Goal: Information Seeking & Learning: Learn about a topic

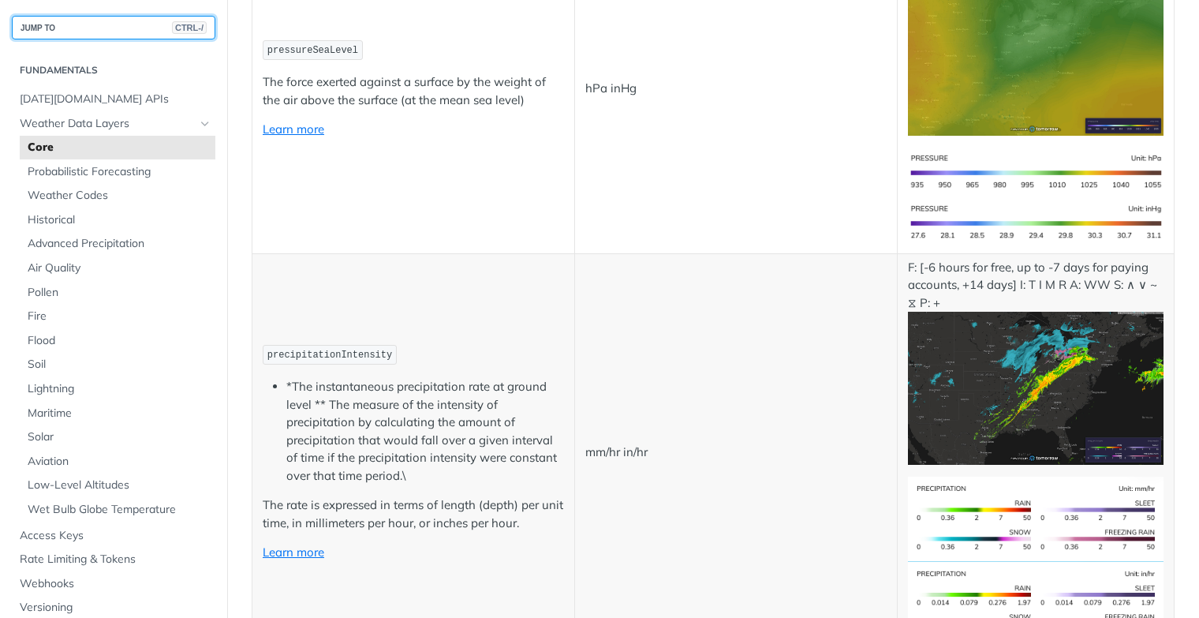
click at [97, 30] on button "JUMP TO CTRL-/" at bounding box center [114, 28] width 204 height 24
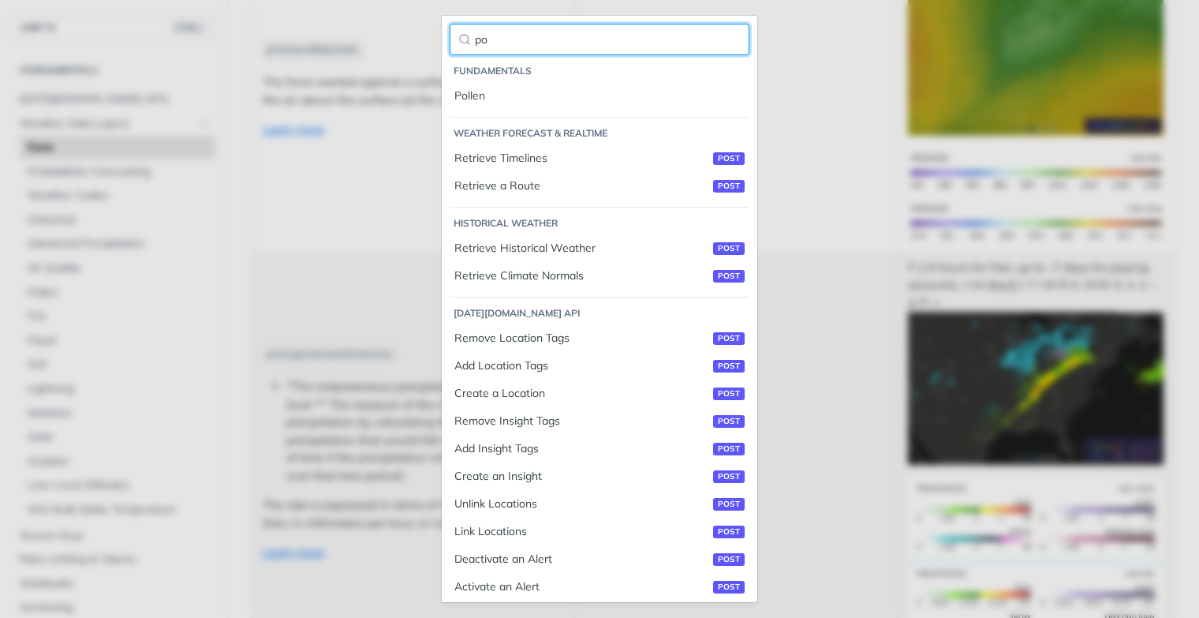
type input "p"
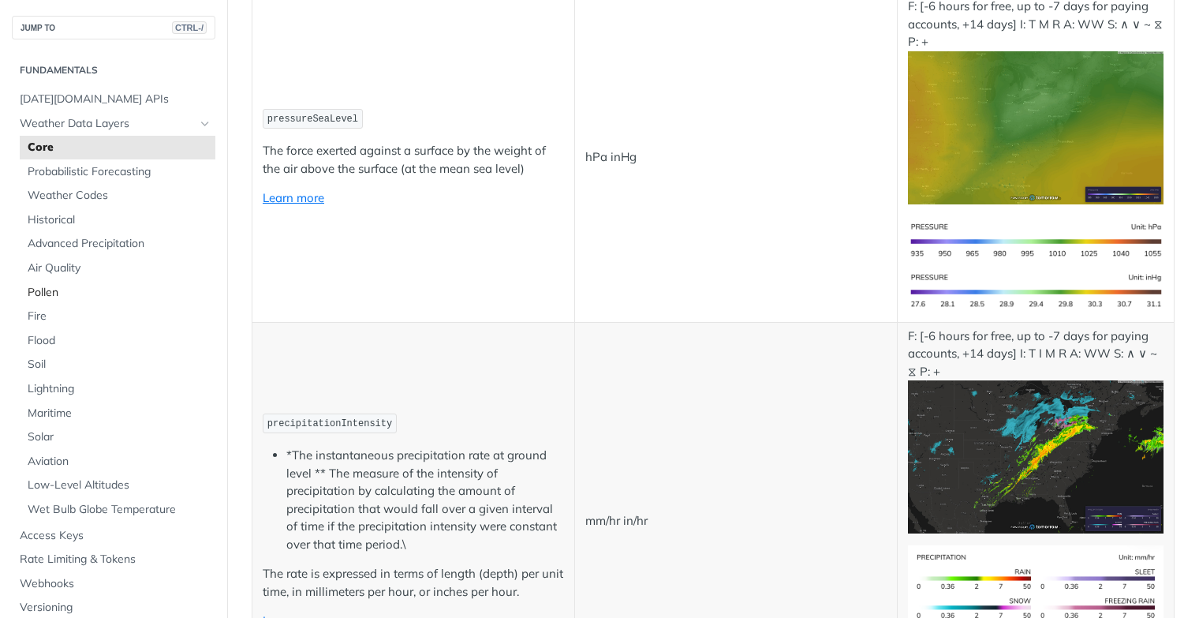
scroll to position [2288, 0]
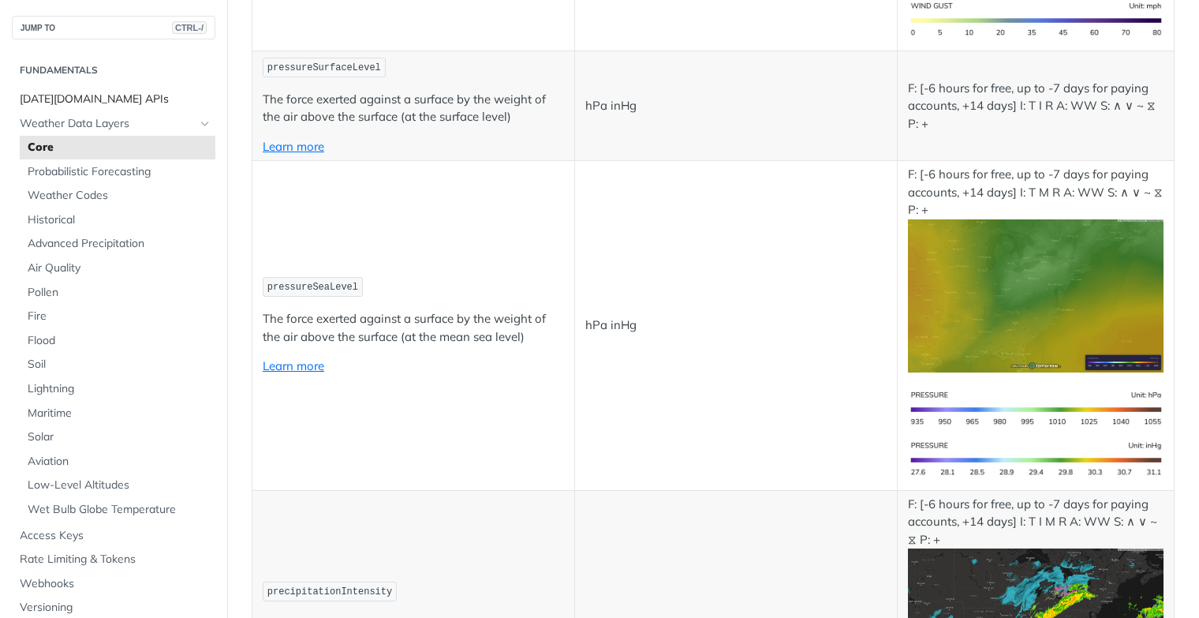
click at [110, 95] on span "[DATE][DOMAIN_NAME] APIs" at bounding box center [116, 100] width 192 height 16
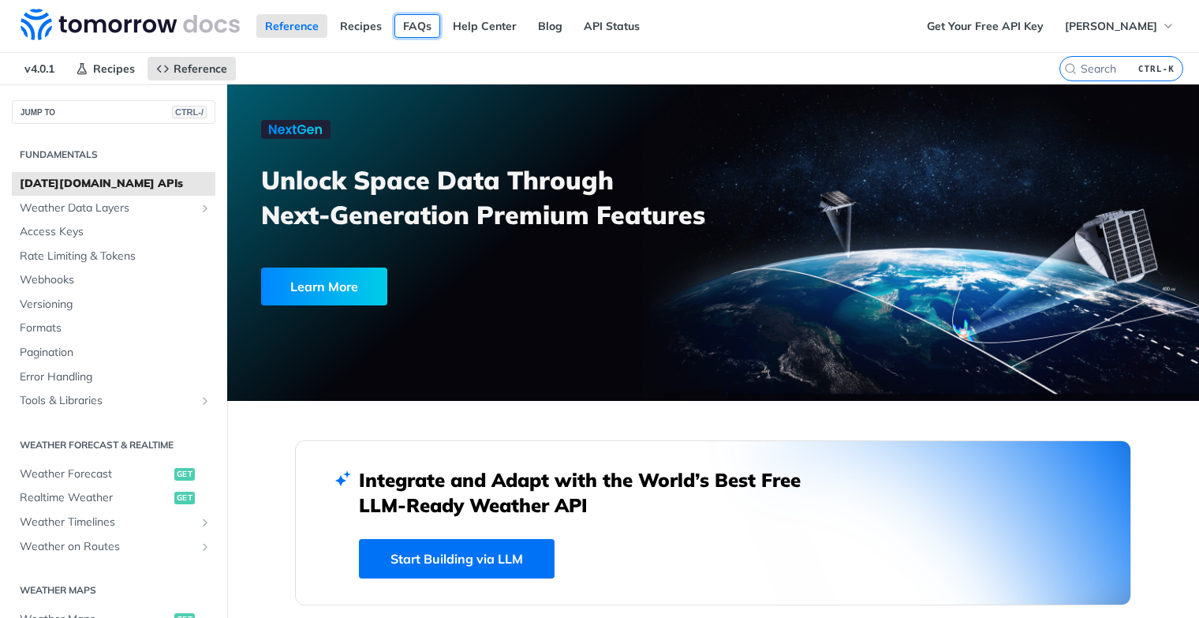
click at [429, 20] on link "FAQs" at bounding box center [417, 26] width 46 height 24
click at [1074, 68] on input "search" at bounding box center [1102, 69] width 161 height 14
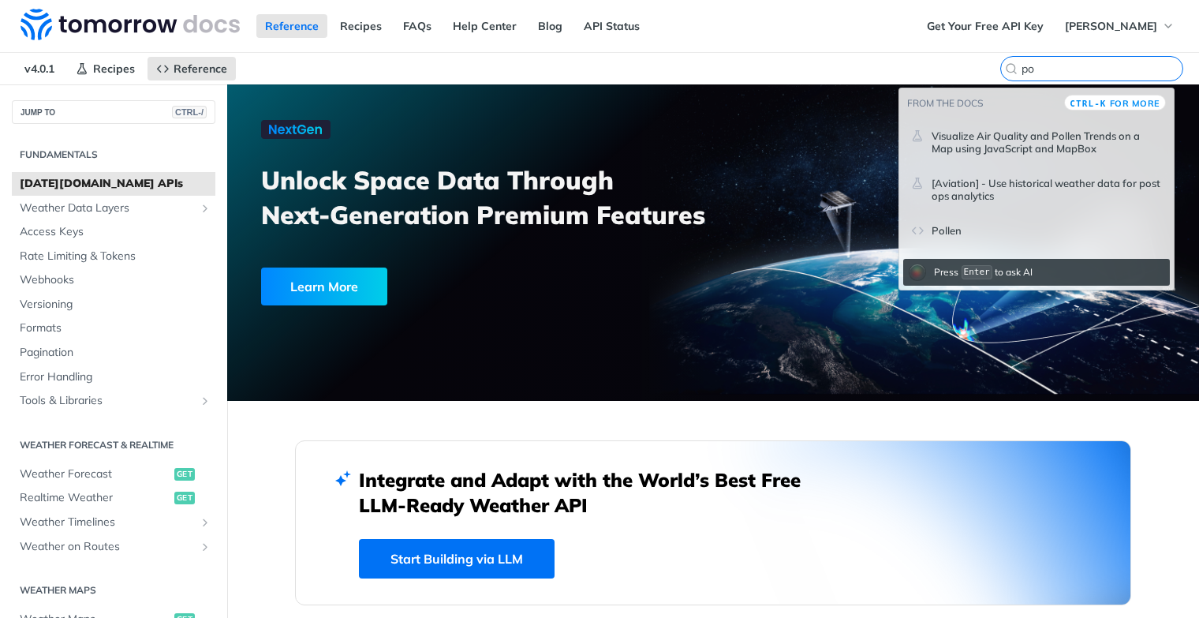
type input "p"
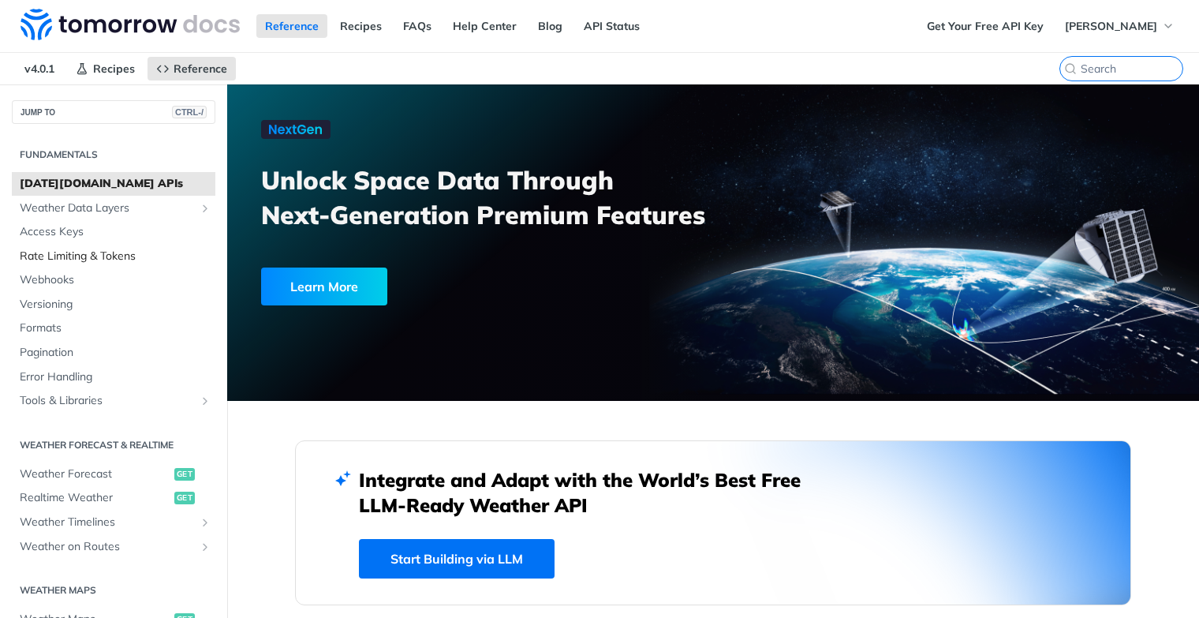
click at [33, 254] on span "Rate Limiting & Tokens" at bounding box center [116, 257] width 192 height 16
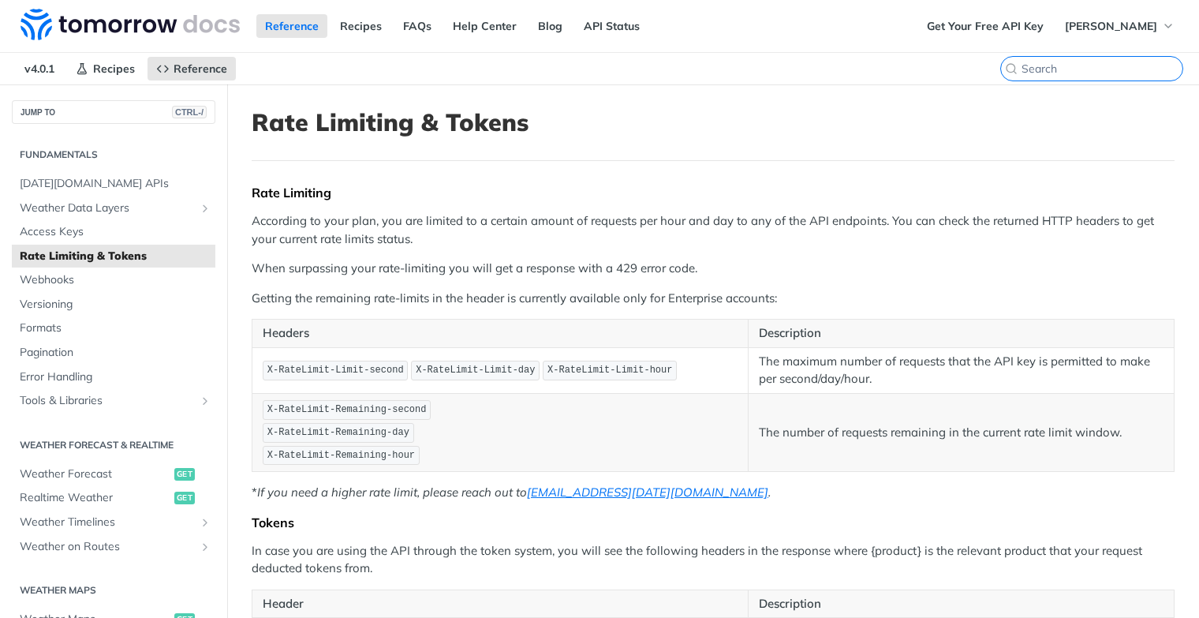
click at [1108, 64] on input "search" at bounding box center [1102, 69] width 161 height 14
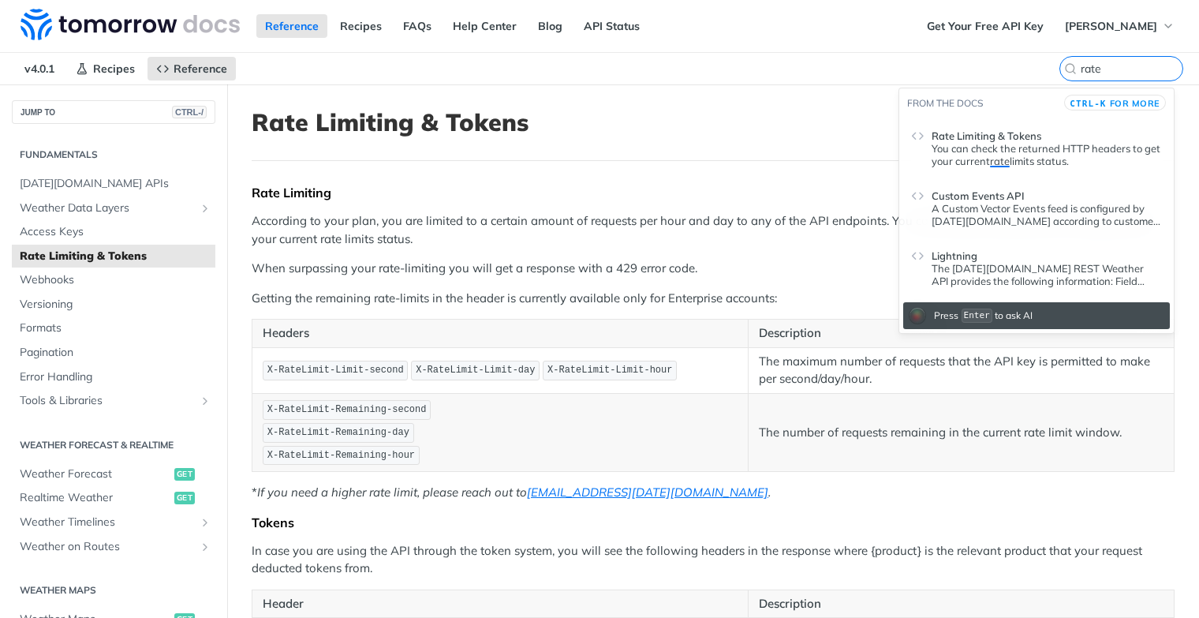
click at [989, 216] on p "A Custom Vector Events feed is configured by Tomorrow.io according to customer-…" at bounding box center [1047, 214] width 230 height 25
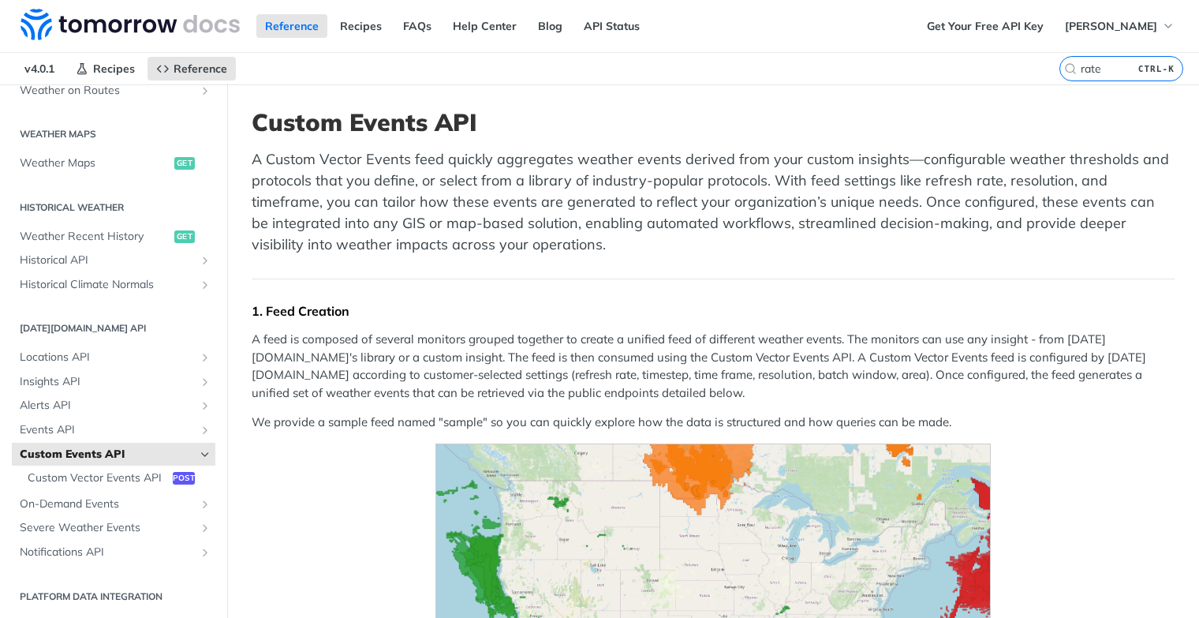
drag, startPoint x: 1112, startPoint y: 75, endPoint x: 1057, endPoint y: 75, distance: 54.4
click at [1060, 75] on label "rate CTRL-K" at bounding box center [1122, 68] width 124 height 25
click at [1057, 75] on input "rate" at bounding box center [1102, 69] width 161 height 14
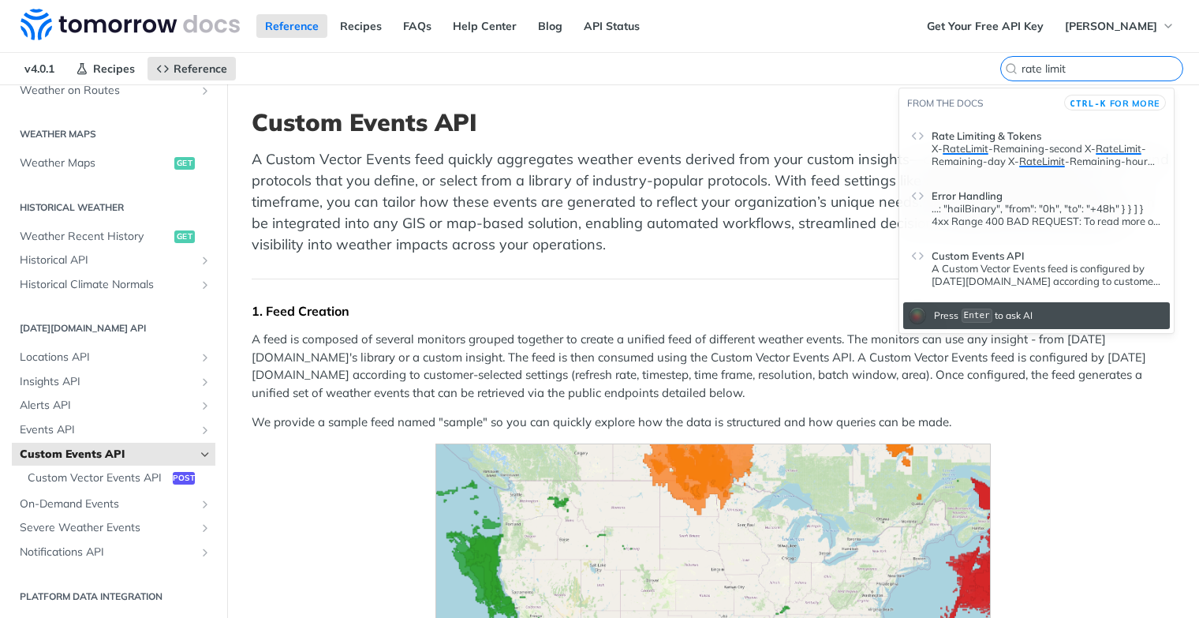
type input "rate limit"
click at [1020, 137] on span "Rate Limiting & Tokens" at bounding box center [987, 135] width 110 height 13
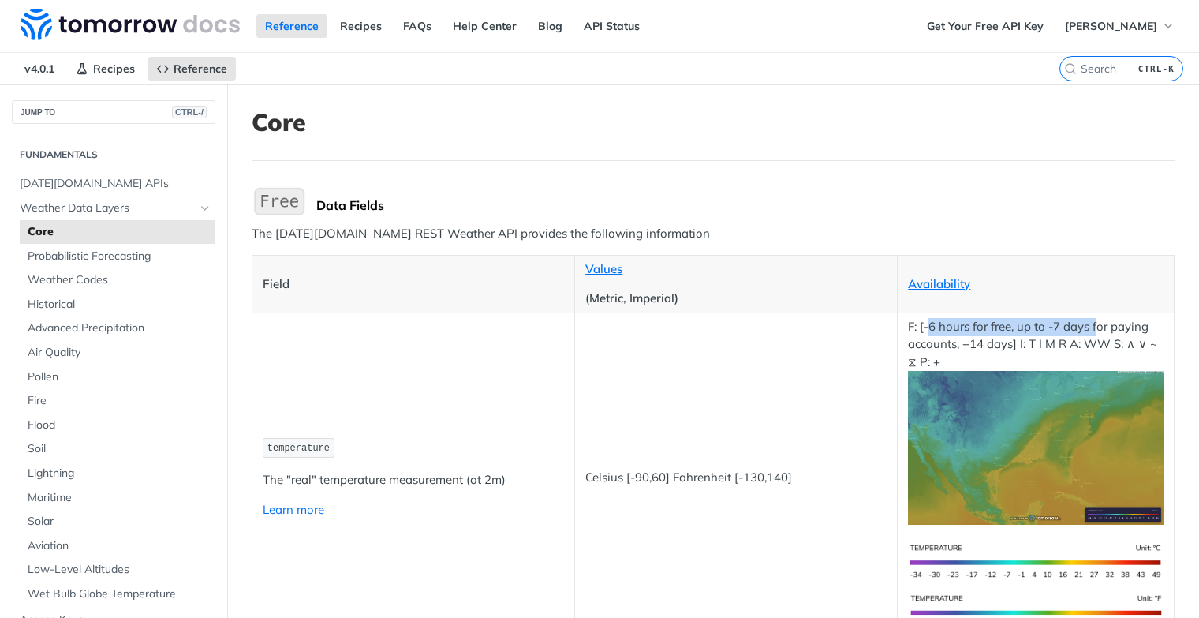
drag, startPoint x: 920, startPoint y: 316, endPoint x: 1084, endPoint y: 322, distance: 164.2
click at [1084, 322] on p "F: [-6 hours for free, up to -7 days for paying accounts, +14 days] I: T I M R …" at bounding box center [1036, 421] width 256 height 207
click at [300, 503] on link "Learn more" at bounding box center [294, 509] width 62 height 15
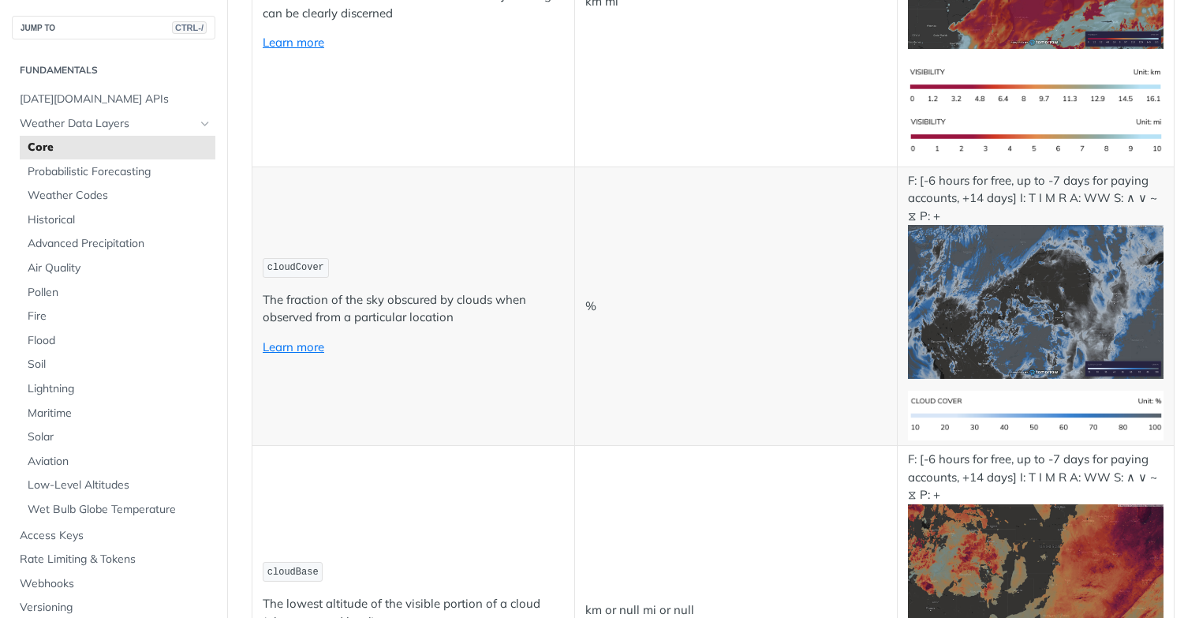
scroll to position [660, 0]
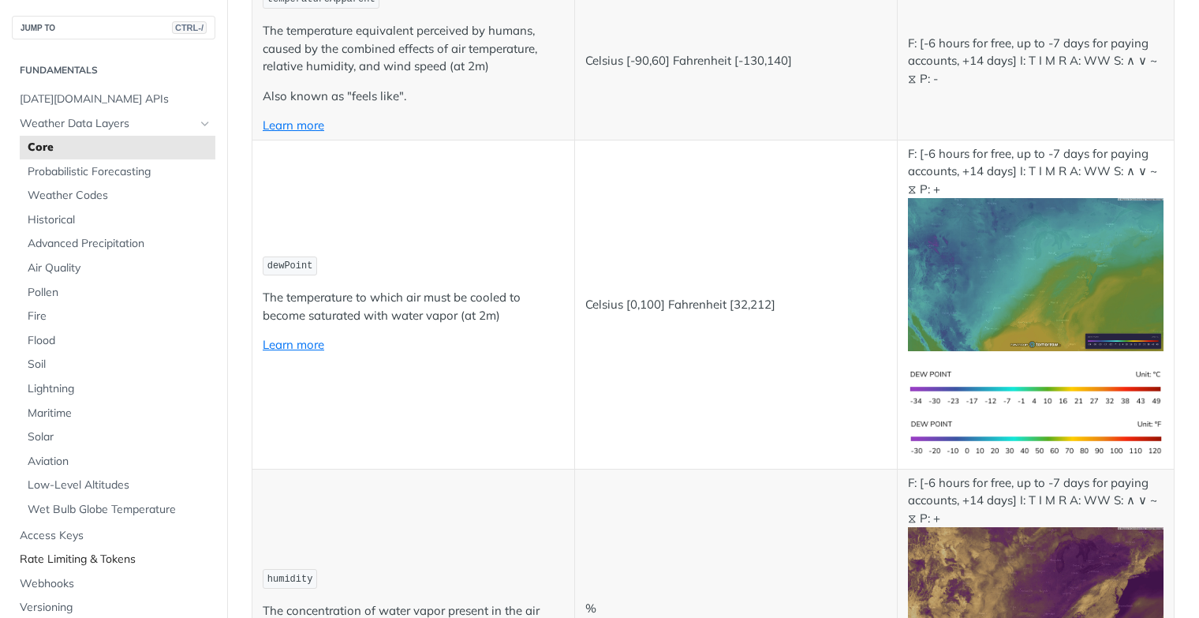
click at [88, 562] on span "Rate Limiting & Tokens" at bounding box center [116, 559] width 192 height 16
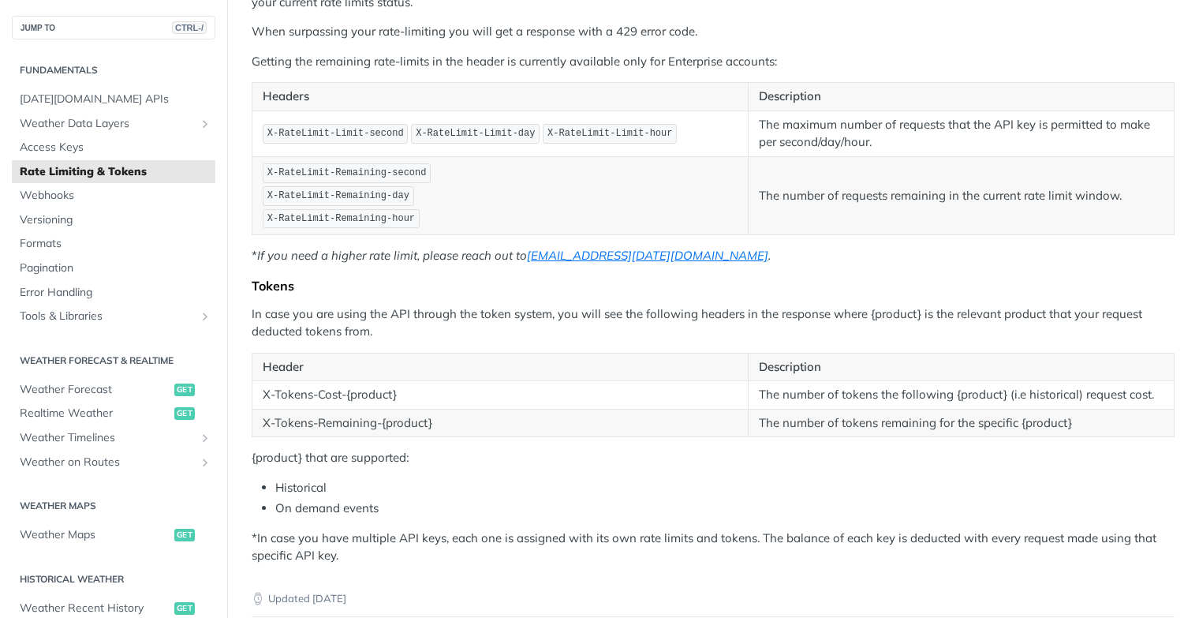
scroll to position [316, 0]
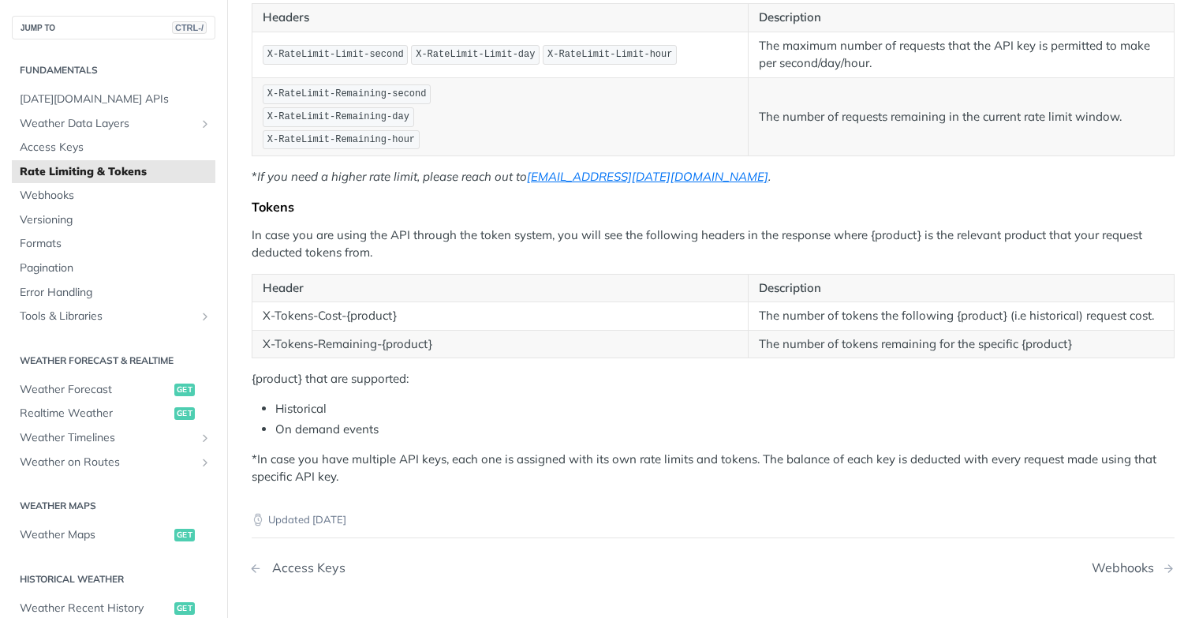
click at [263, 565] on link "Access Keys" at bounding box center [449, 567] width 395 height 15
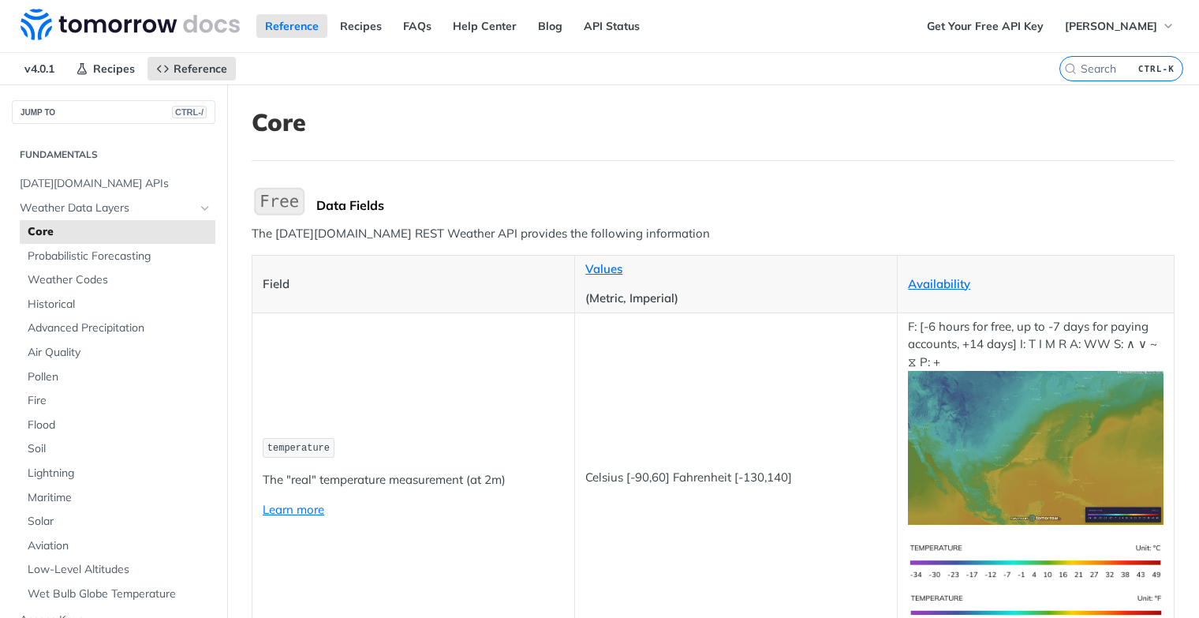
click at [275, 200] on img "Expand image" at bounding box center [279, 201] width 55 height 33
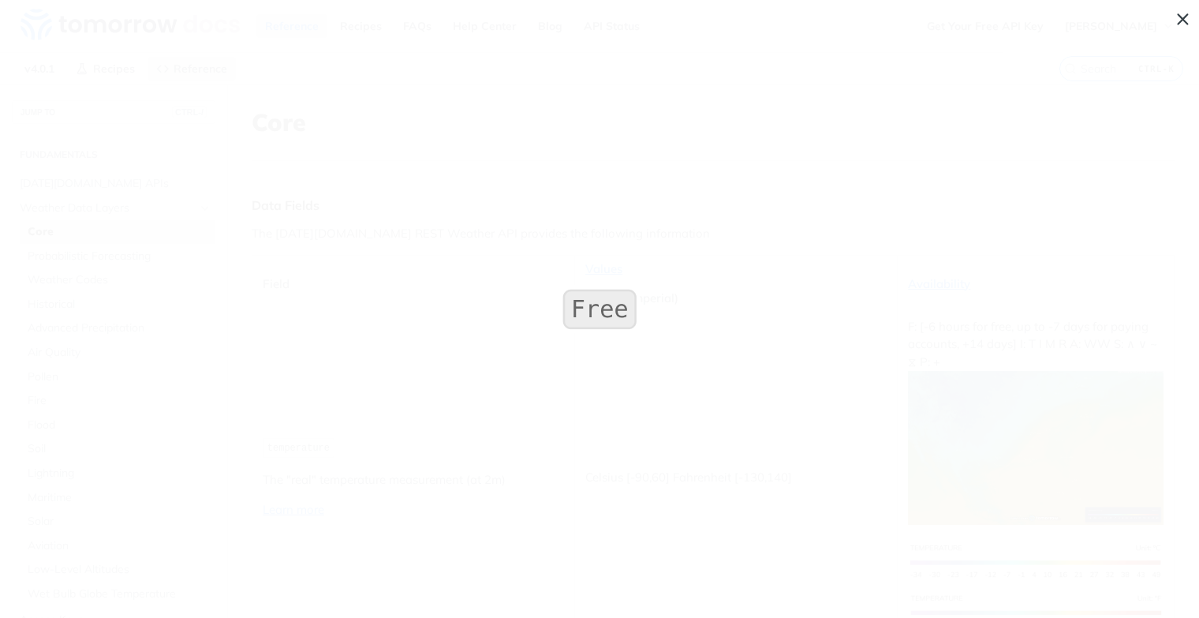
click at [275, 200] on span "Collapse image" at bounding box center [599, 309] width 1199 height 618
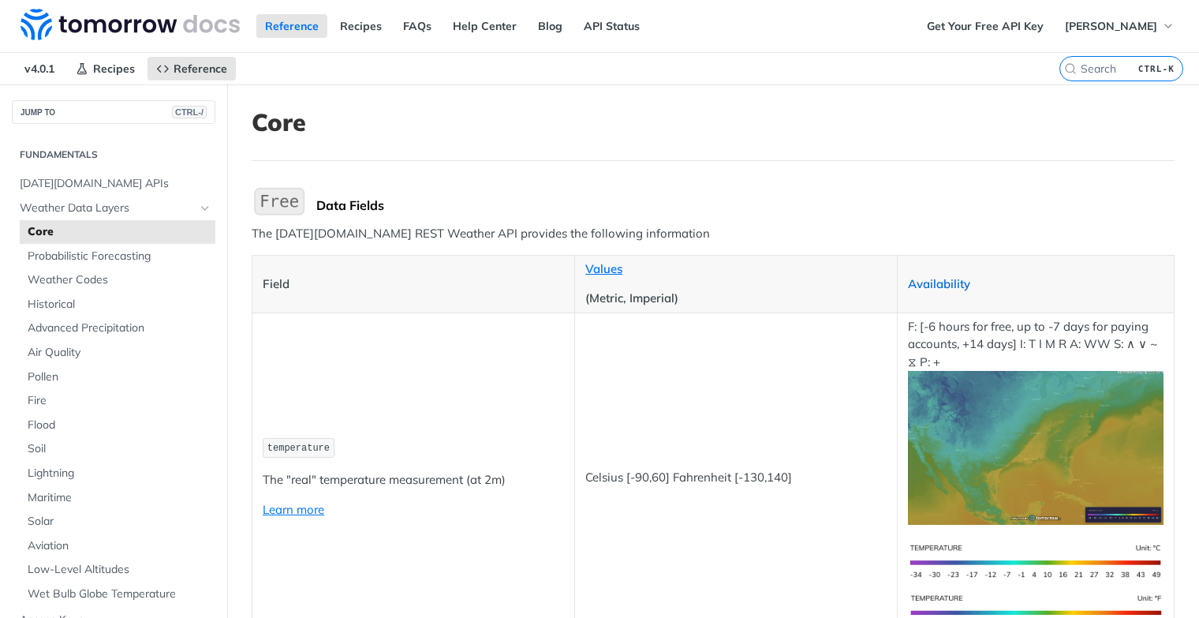
click at [934, 281] on link "Availability" at bounding box center [939, 283] width 62 height 15
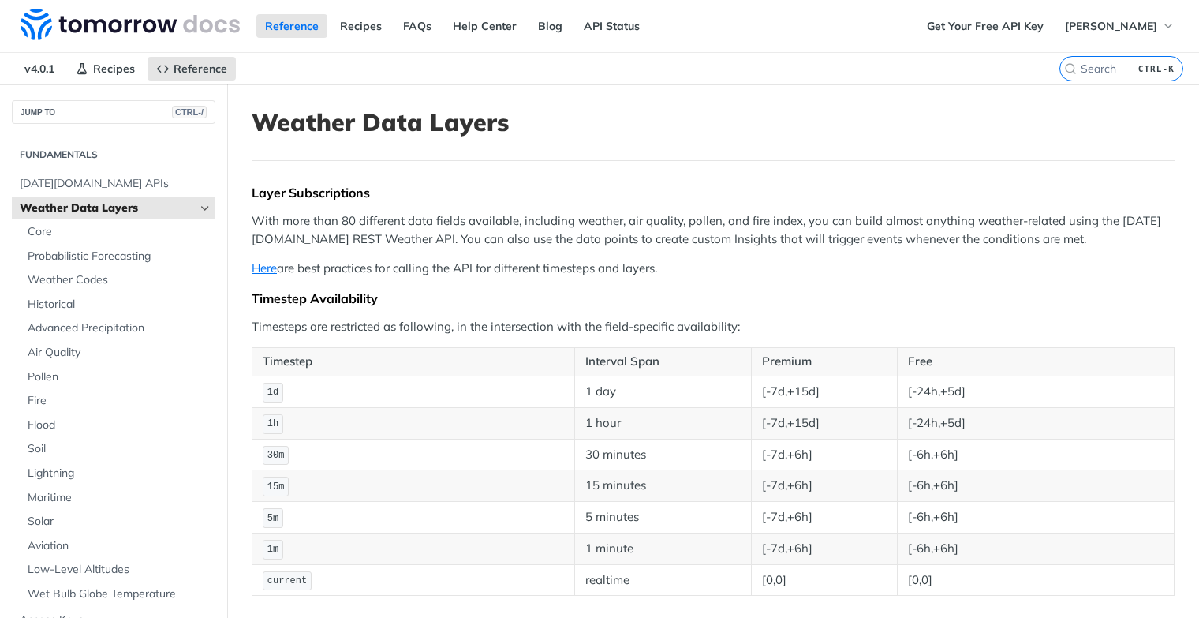
click at [1052, 318] on p "Timesteps are restricted as following, in the intersection with the field-speci…" at bounding box center [713, 327] width 923 height 18
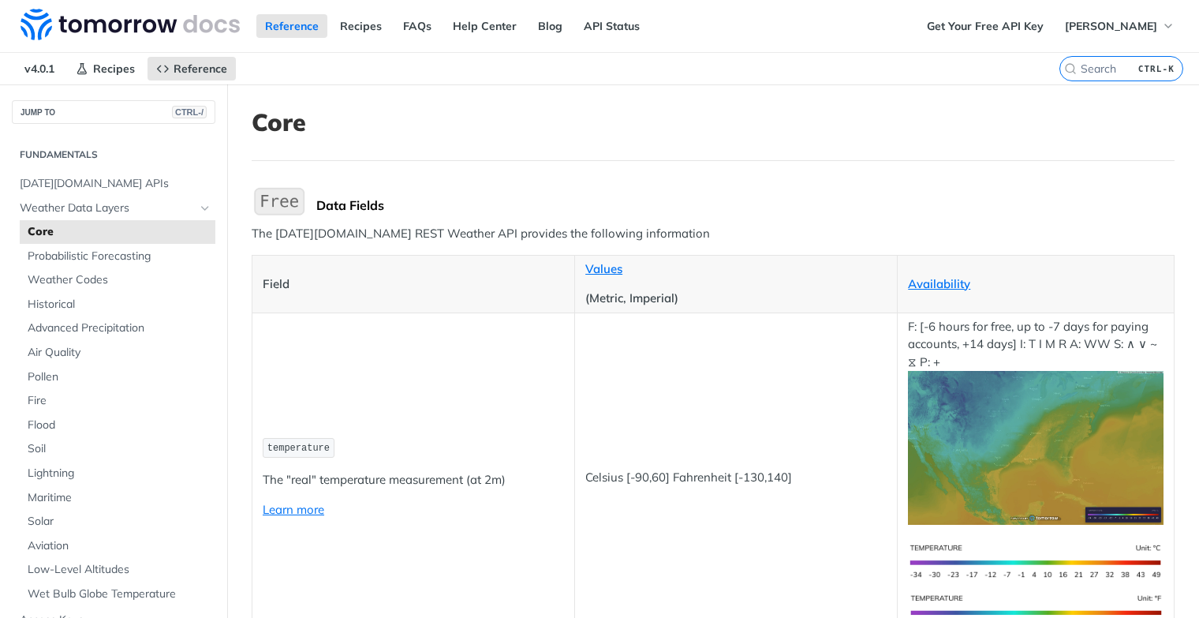
scroll to position [158, 0]
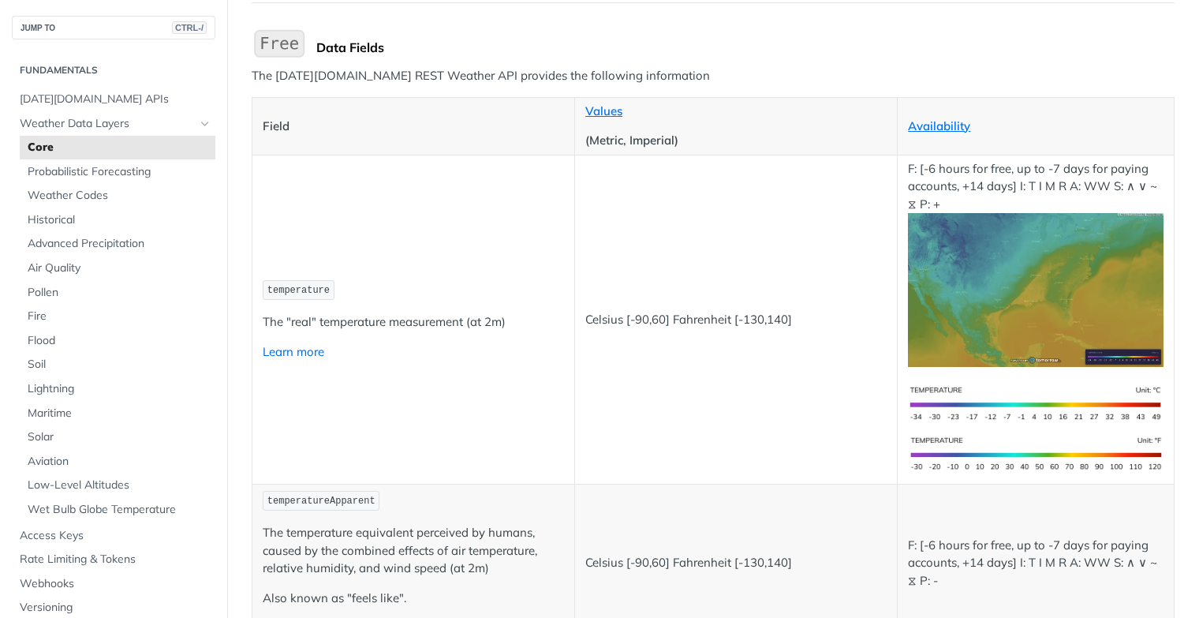
click at [280, 350] on link "Learn more" at bounding box center [294, 351] width 62 height 15
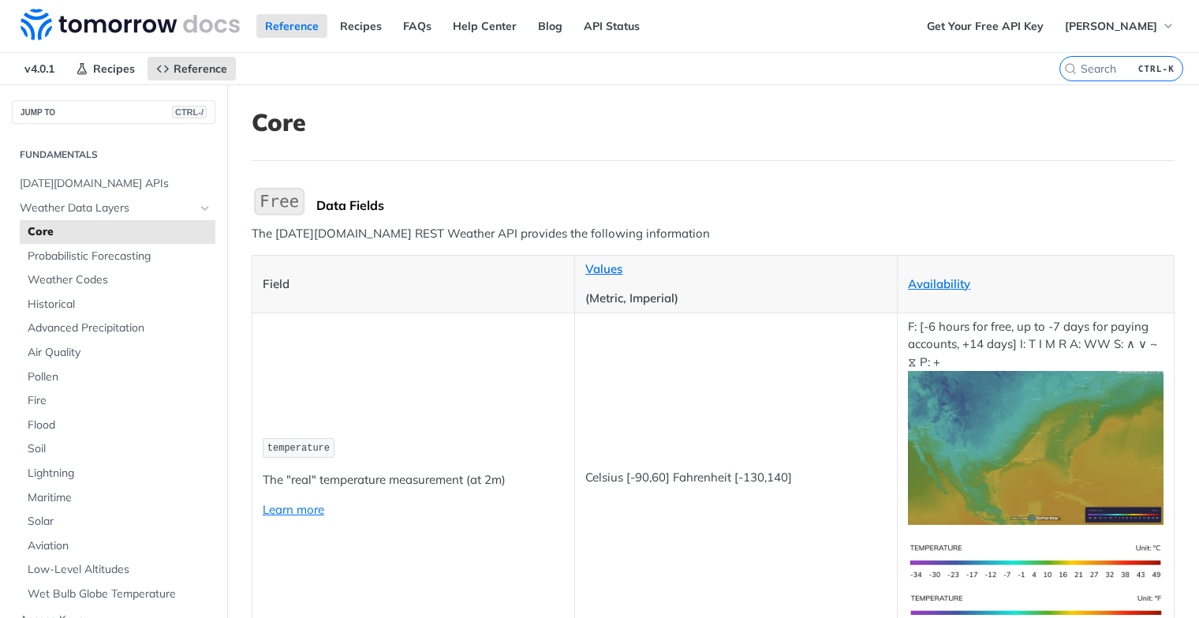
scroll to position [79, 0]
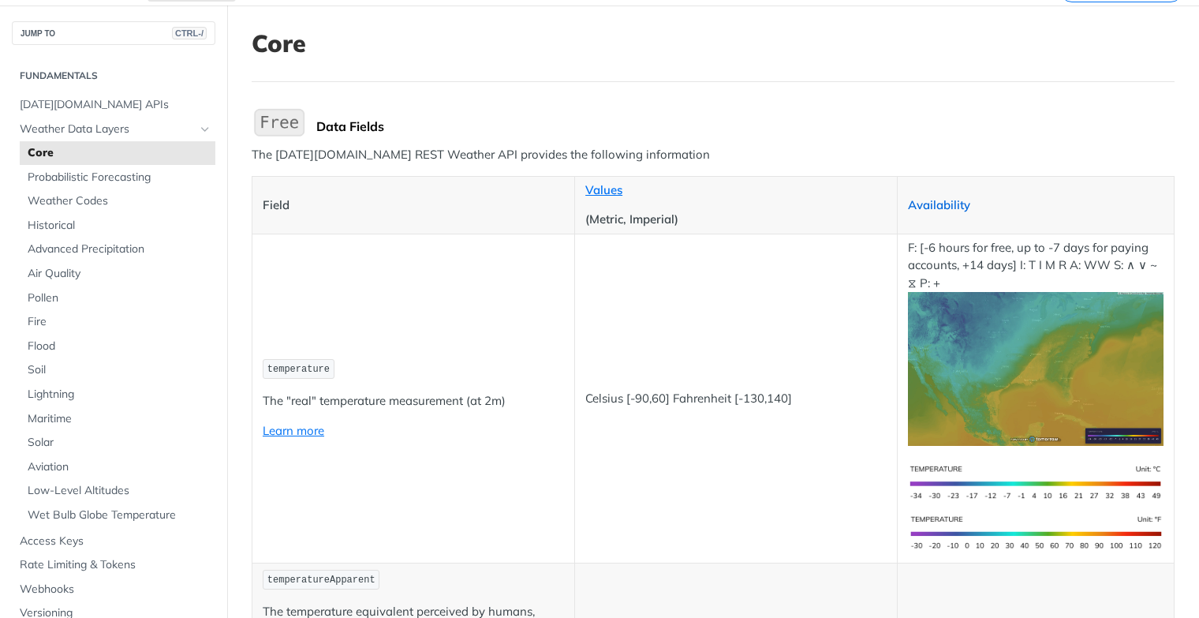
click at [928, 204] on link "Availability" at bounding box center [939, 204] width 62 height 15
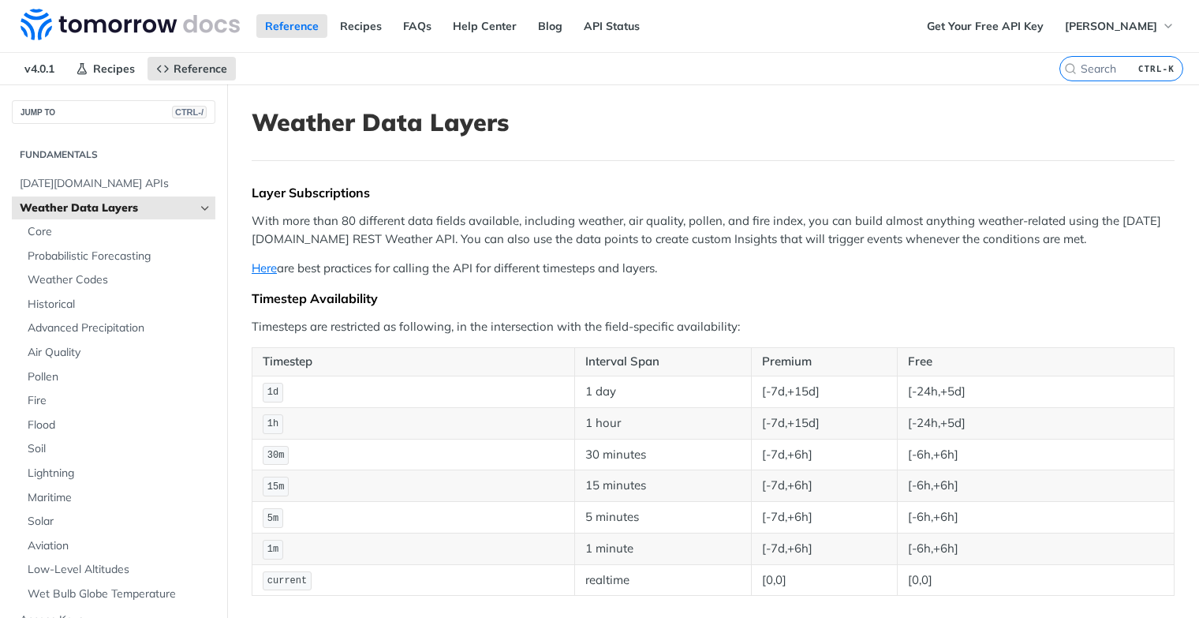
scroll to position [79, 0]
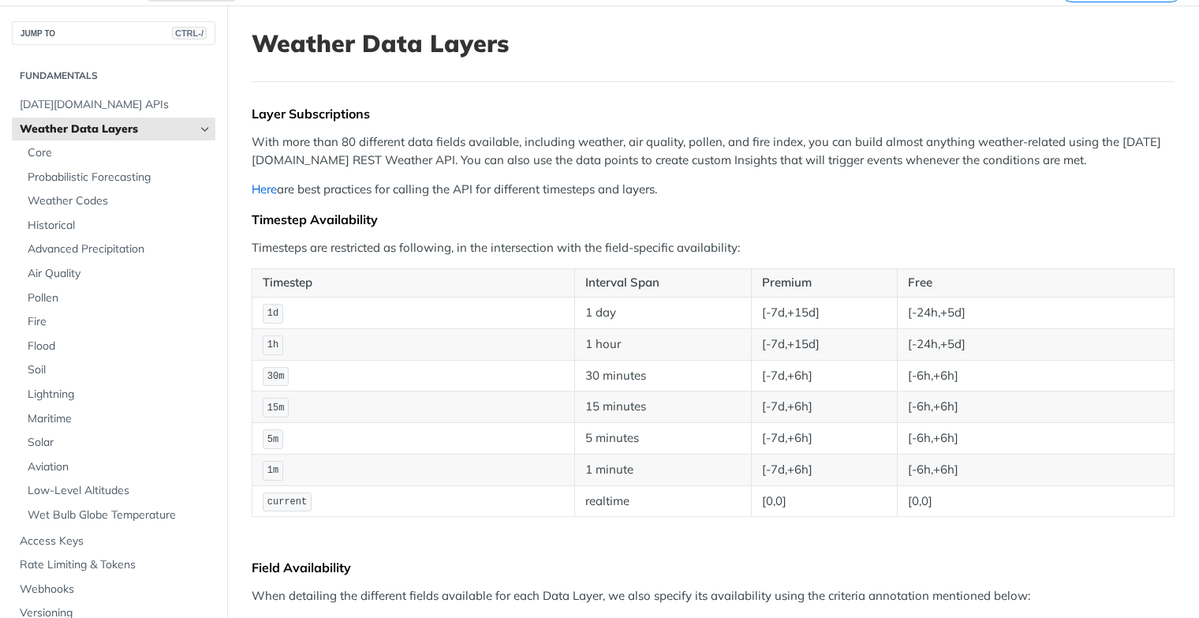
click at [262, 185] on link "Here" at bounding box center [264, 188] width 25 height 15
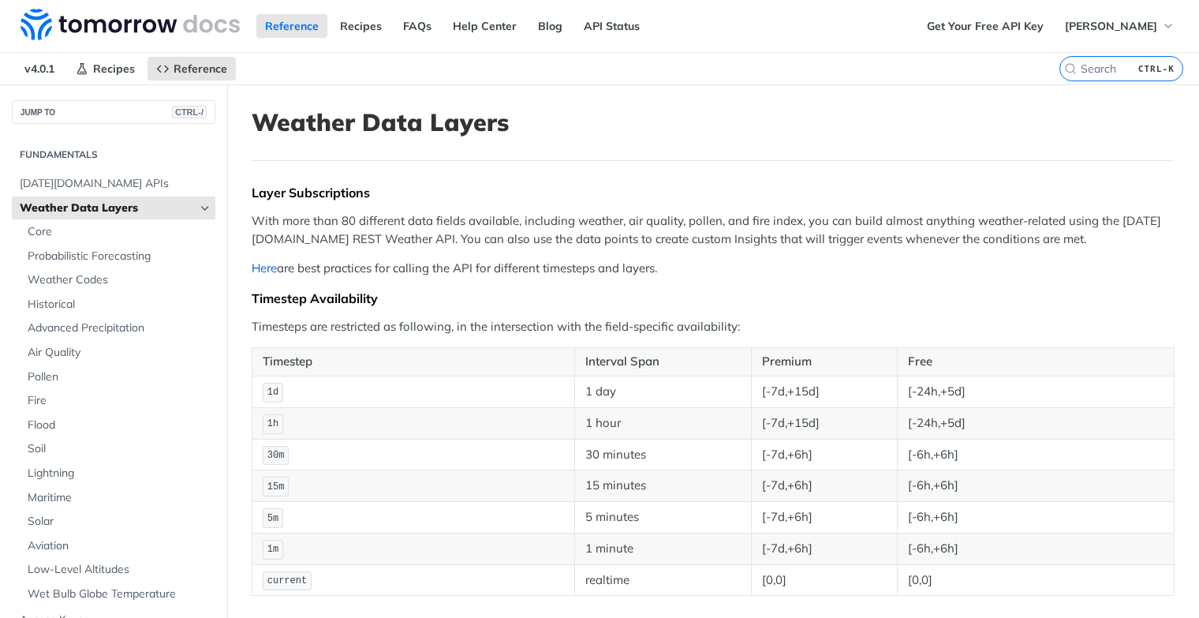
click at [266, 263] on link "Here" at bounding box center [264, 267] width 25 height 15
click at [426, 26] on link "FAQs" at bounding box center [417, 26] width 46 height 24
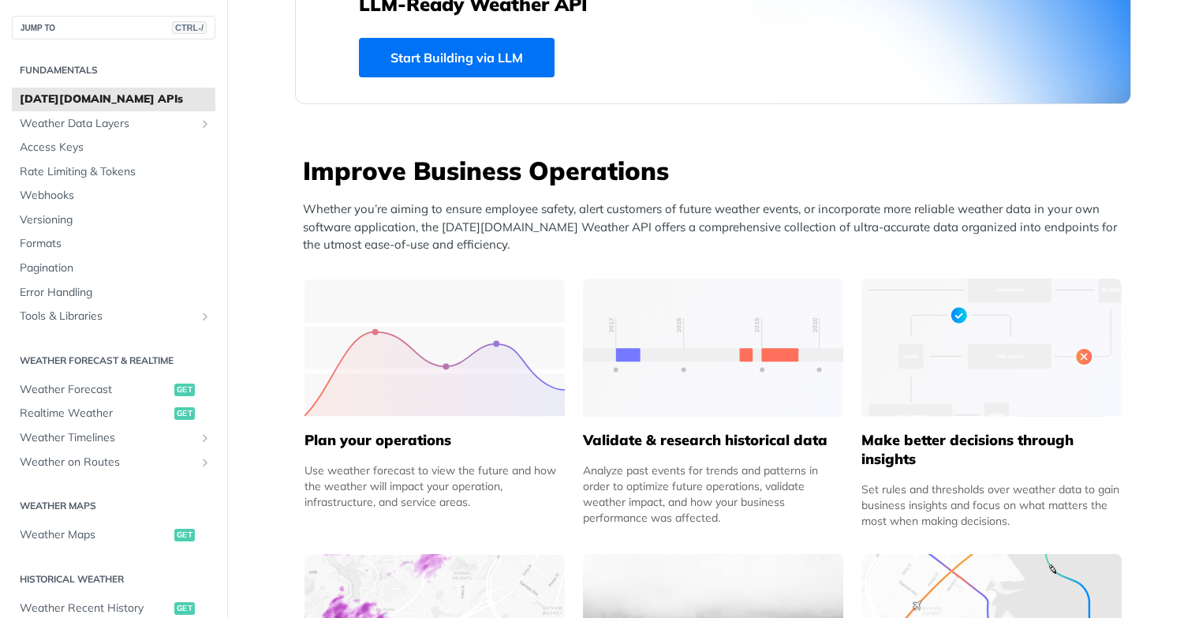
scroll to position [473, 0]
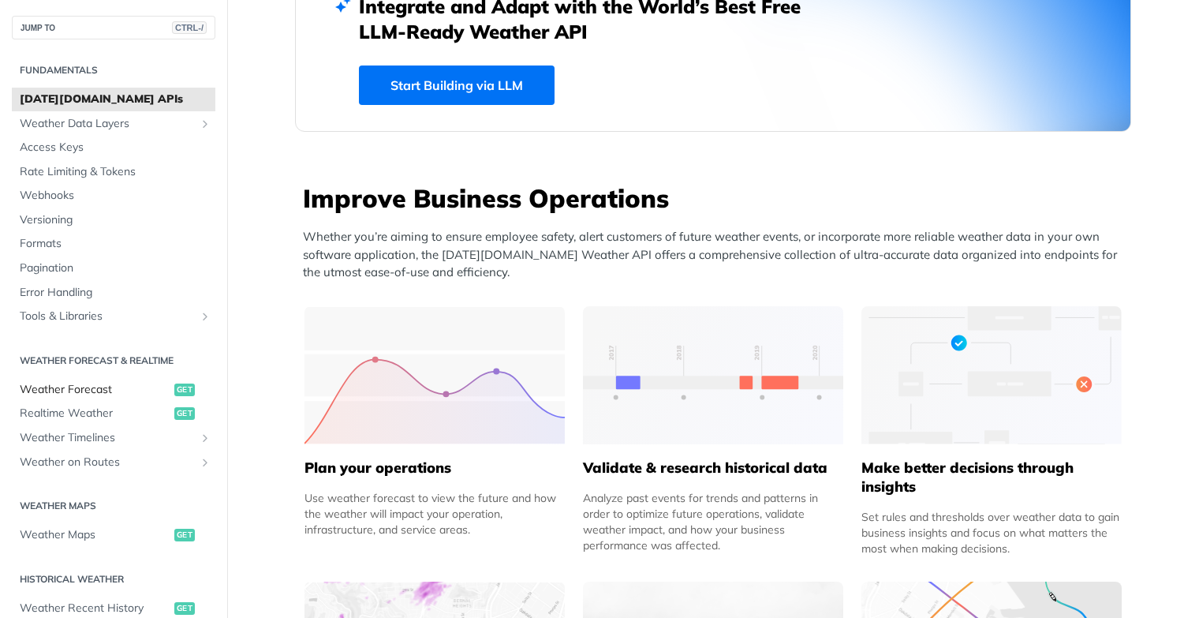
click at [95, 390] on span "Weather Forecast" at bounding box center [95, 390] width 151 height 16
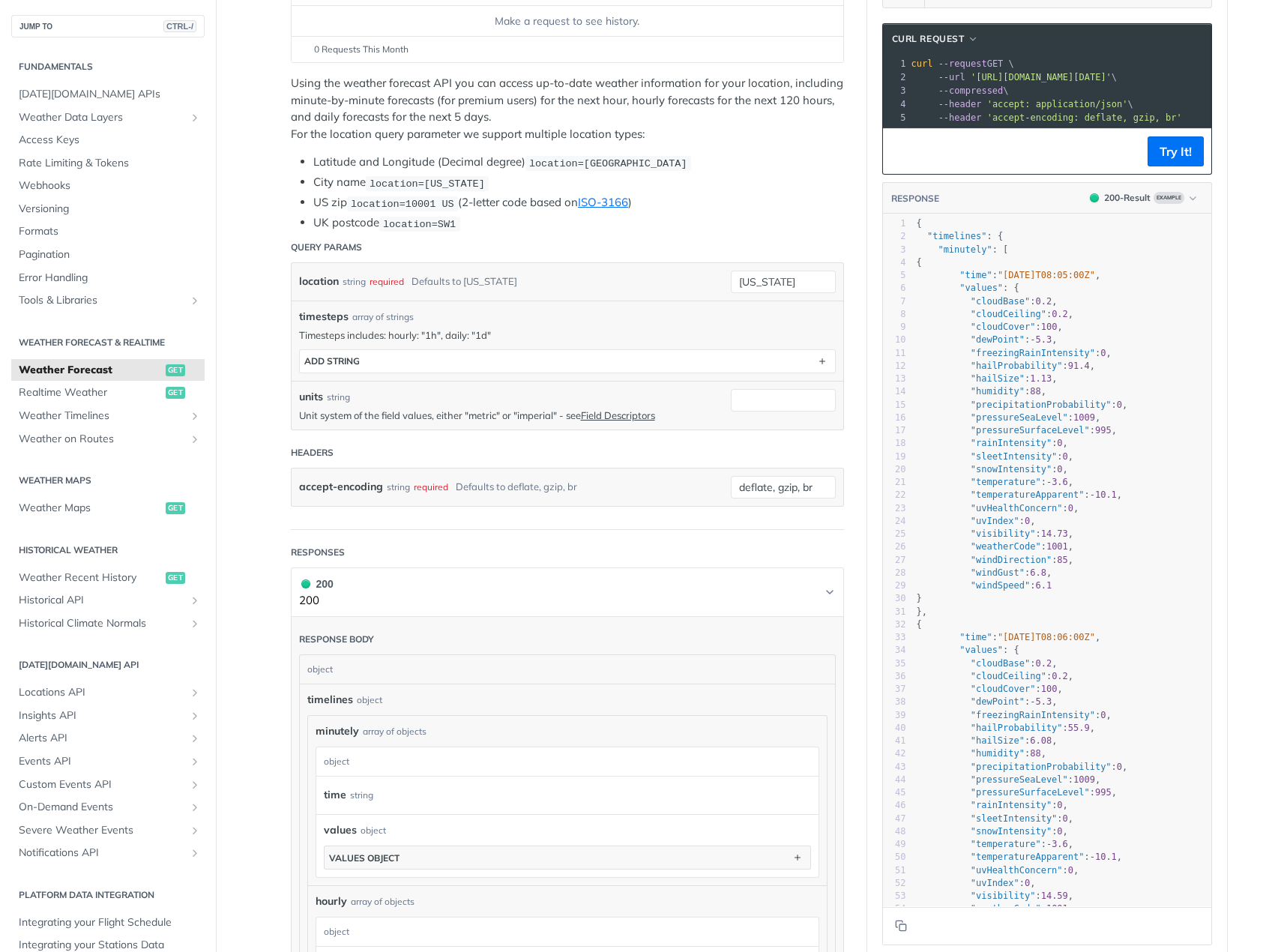
scroll to position [225, 0]
